Goal: Navigation & Orientation: Find specific page/section

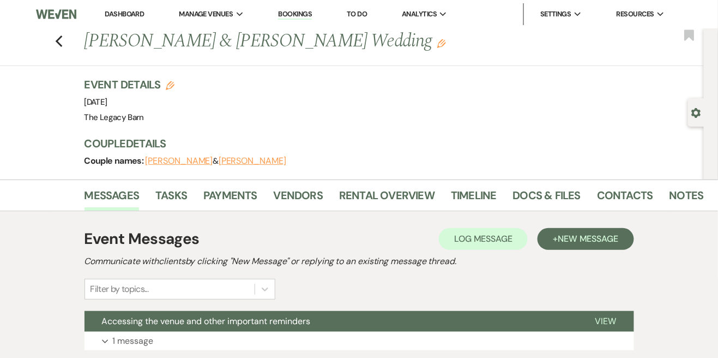
click at [122, 17] on link "Dashboard" at bounding box center [124, 13] width 39 height 9
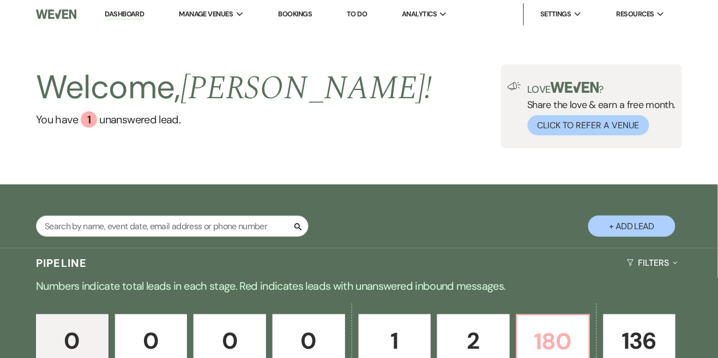
click at [573, 332] on p "180" at bounding box center [553, 341] width 58 height 37
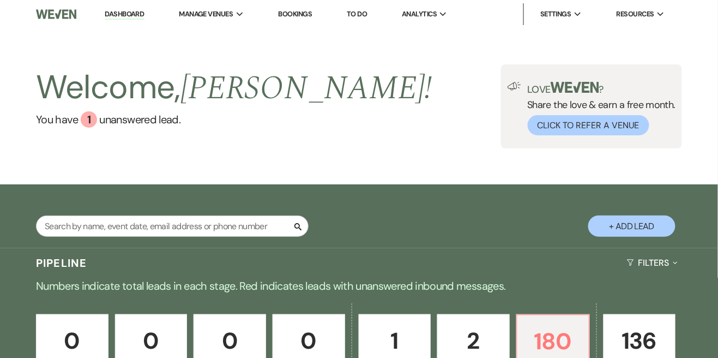
click at [147, 322] on p "0" at bounding box center [151, 340] width 58 height 37
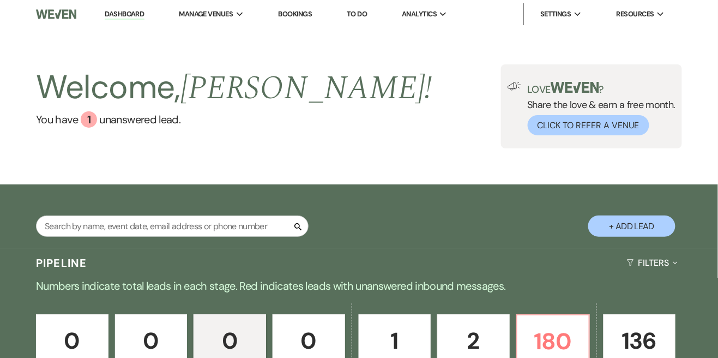
scroll to position [62, 0]
